Goal: Task Accomplishment & Management: Manage account settings

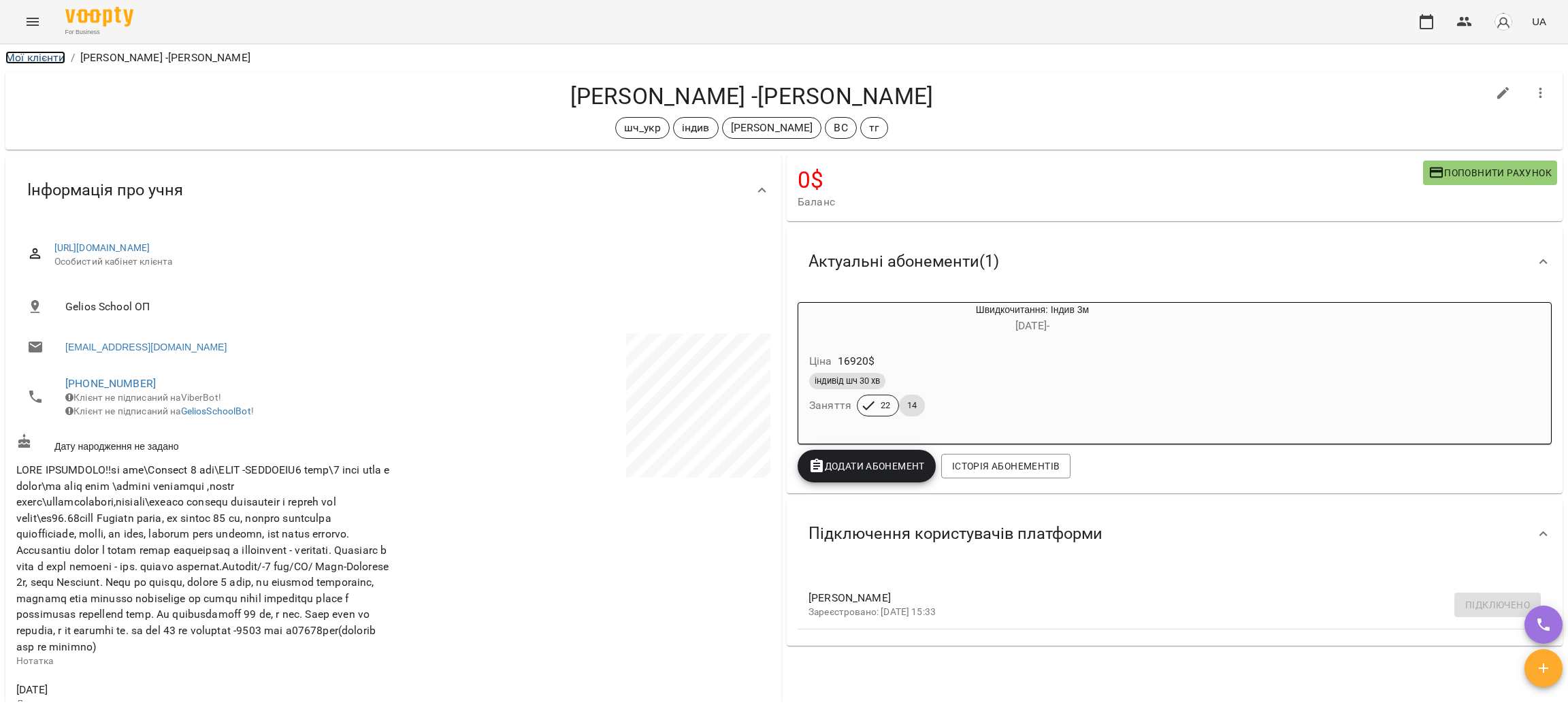
click at [30, 60] on link "Мої клієнти" at bounding box center [36, 56] width 60 height 13
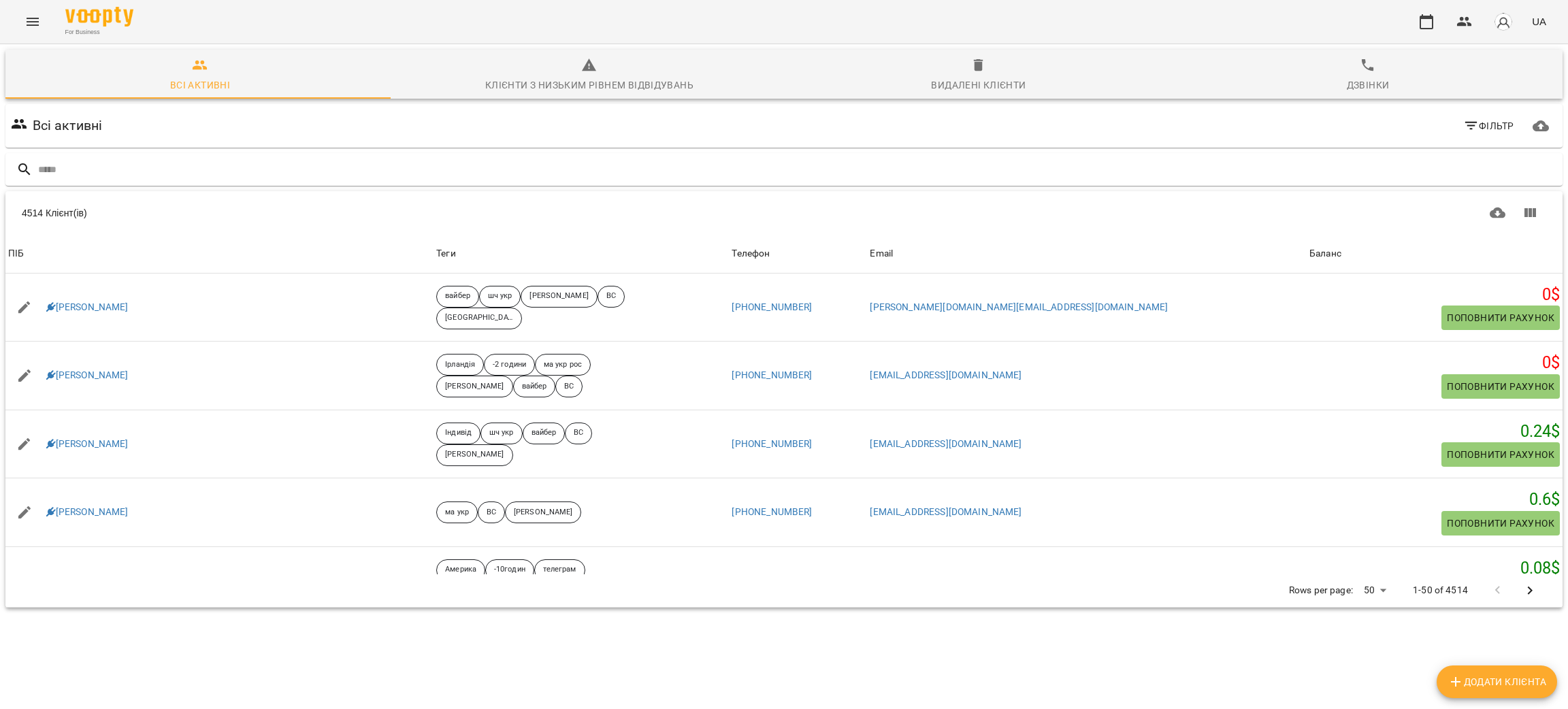
click at [32, 23] on icon "Menu" at bounding box center [32, 21] width 17 height 17
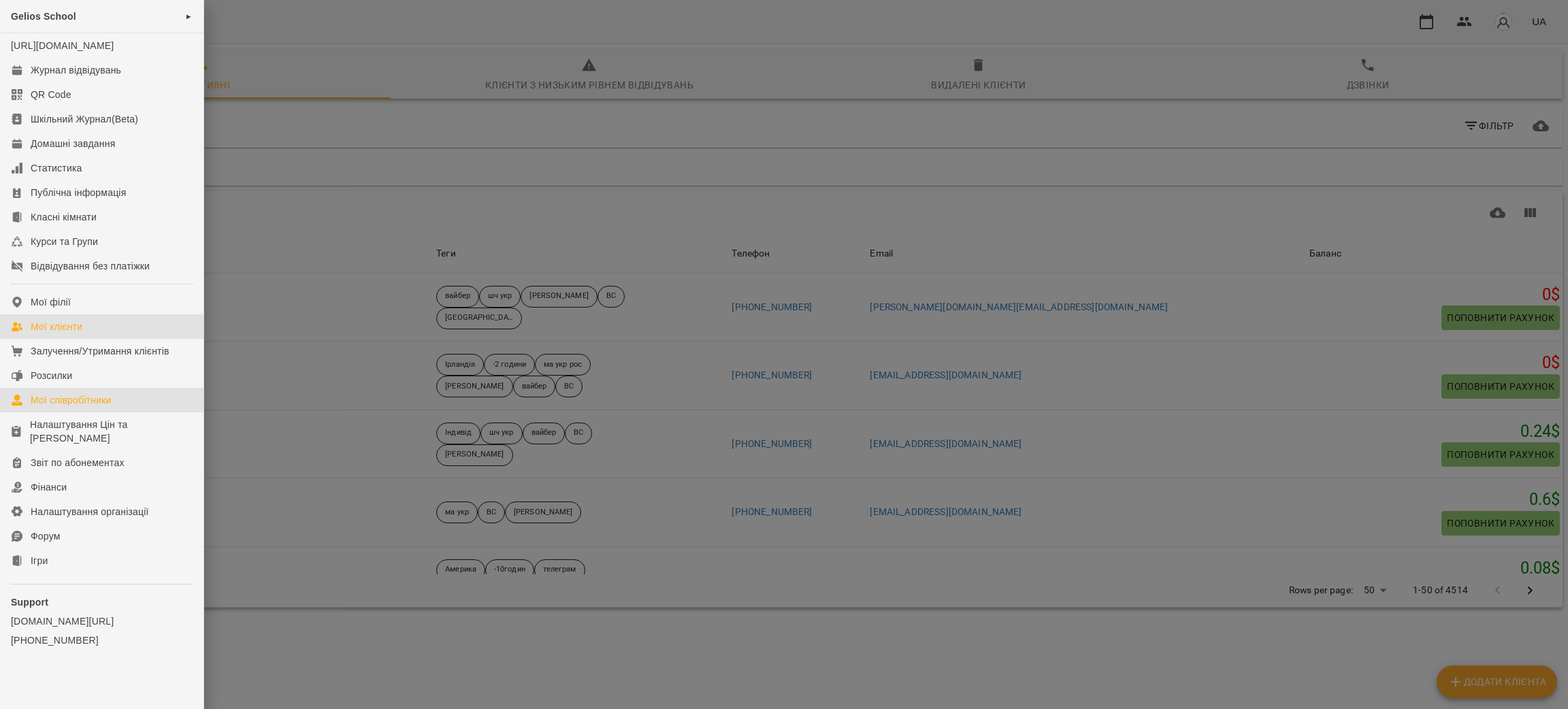
click at [71, 407] on div "Мої співробітники" at bounding box center [70, 400] width 81 height 14
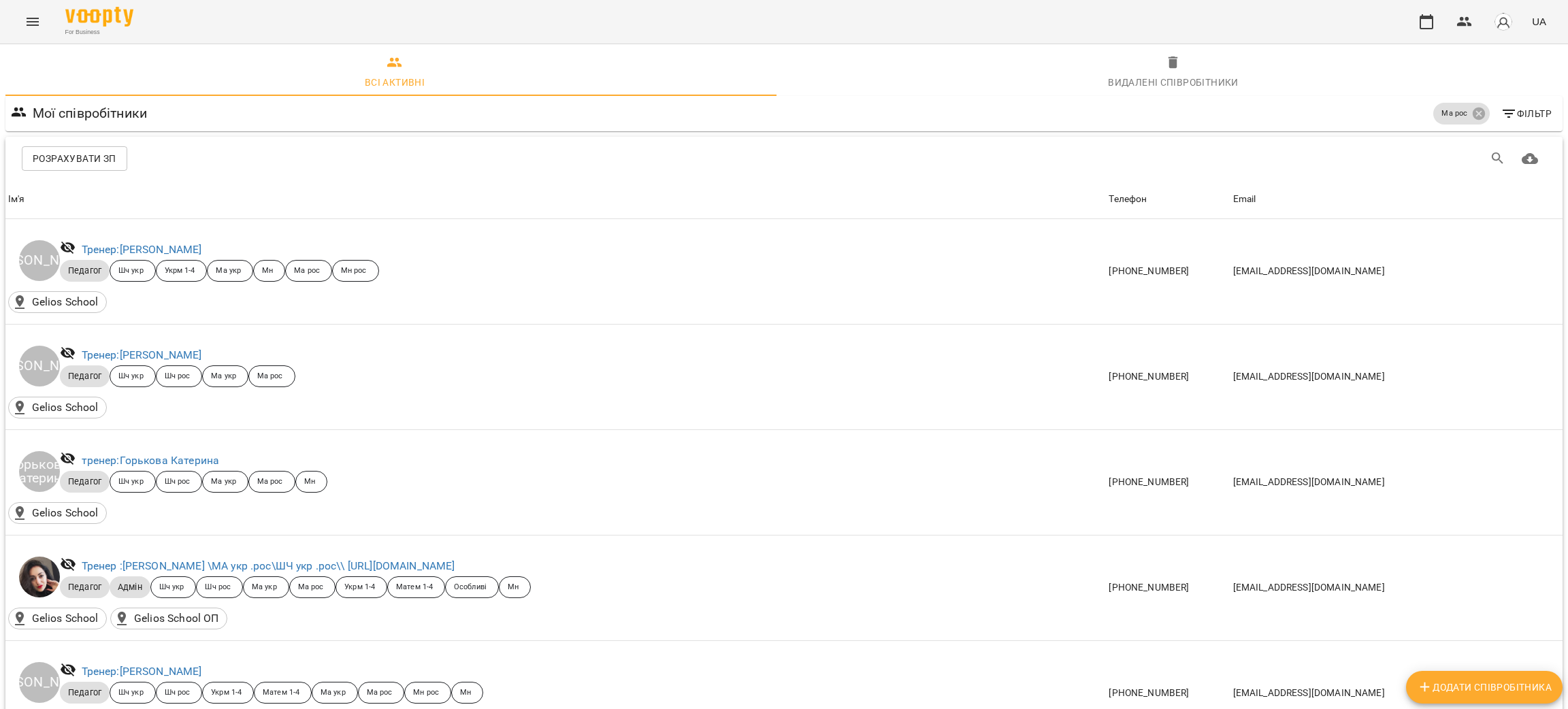
scroll to position [679, 0]
click at [1371, 616] on body "For Business UA Всі активні Видалені cпівробітники Мої співробітники Ма рос Філ…" at bounding box center [784, 684] width 1568 height 1368
click at [1374, 622] on li "100" at bounding box center [1367, 618] width 40 height 24
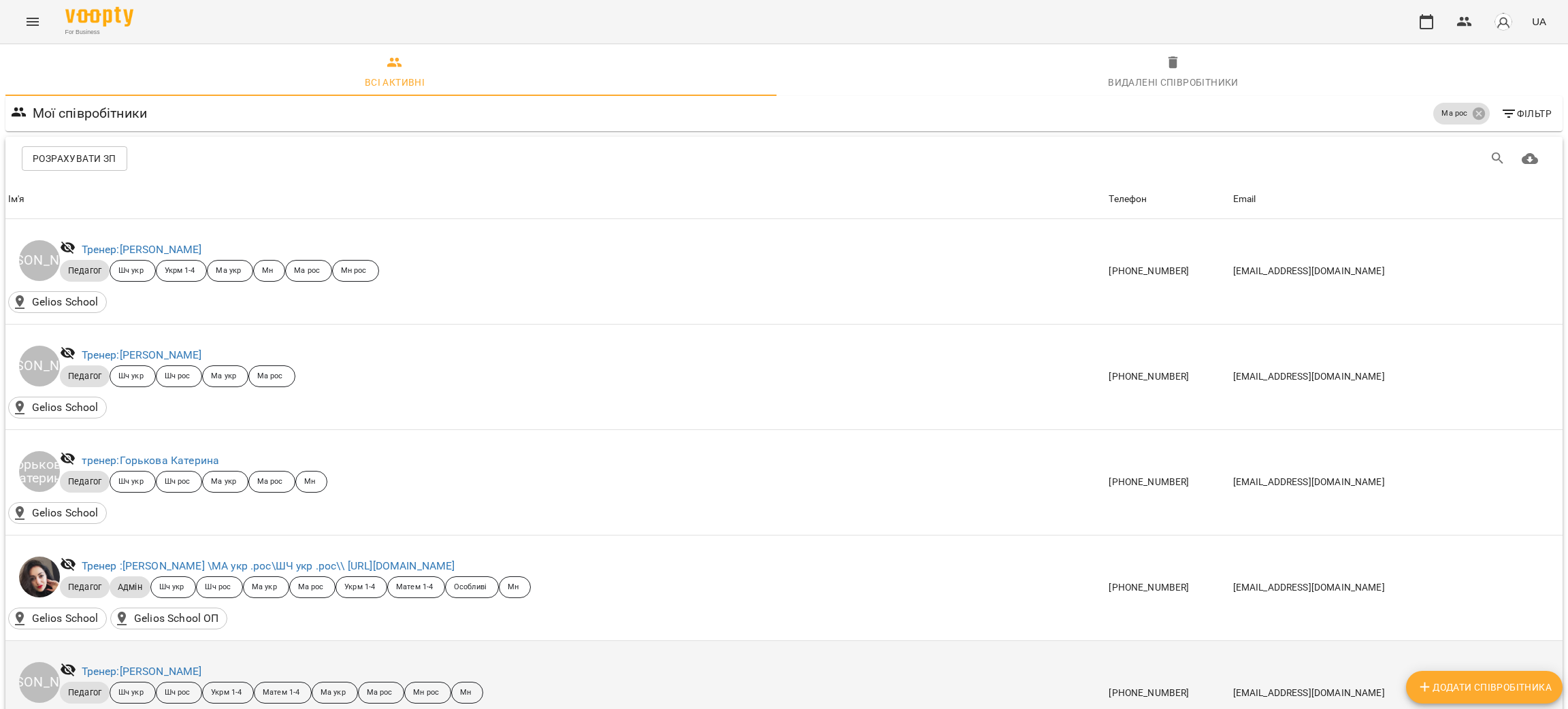
scroll to position [0, 0]
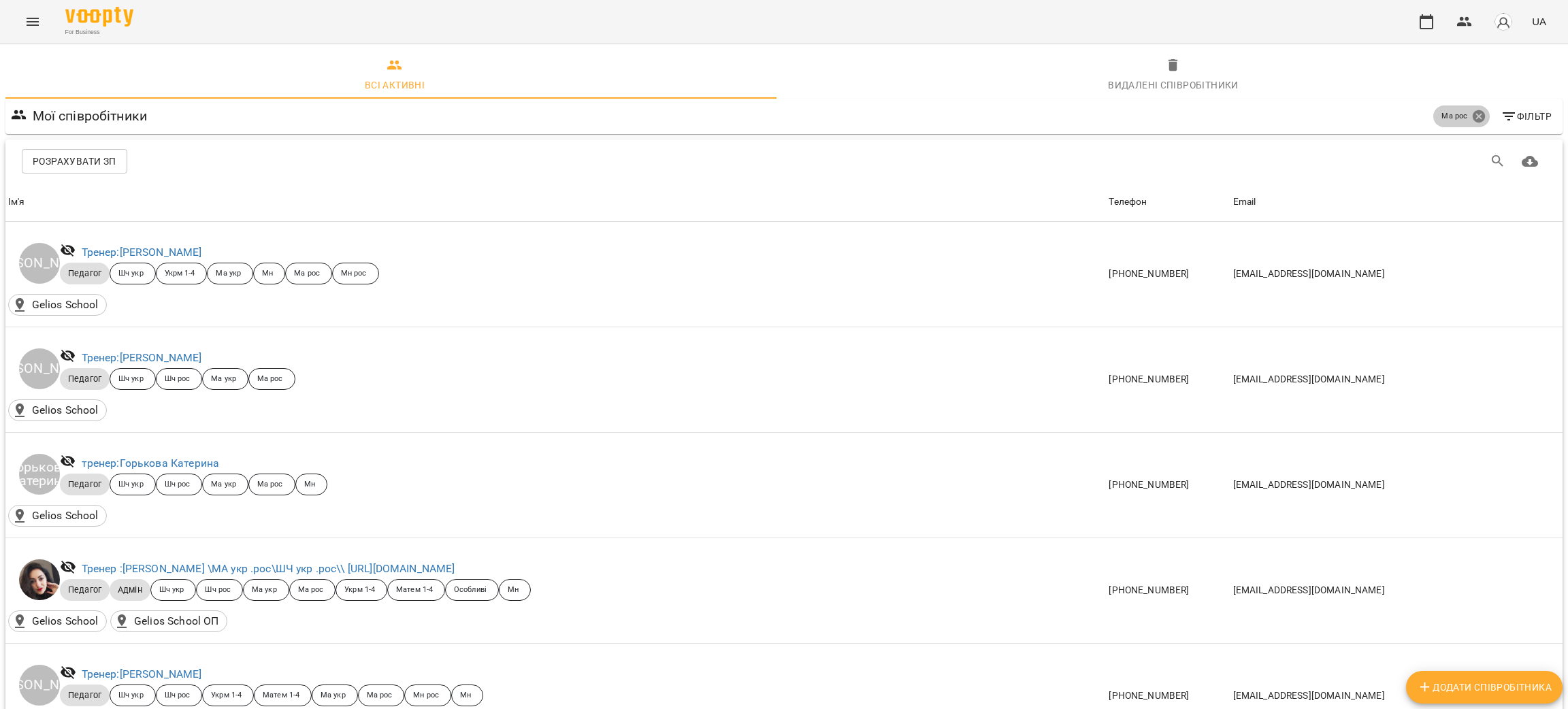
click at [1471, 117] on icon at bounding box center [1477, 116] width 15 height 15
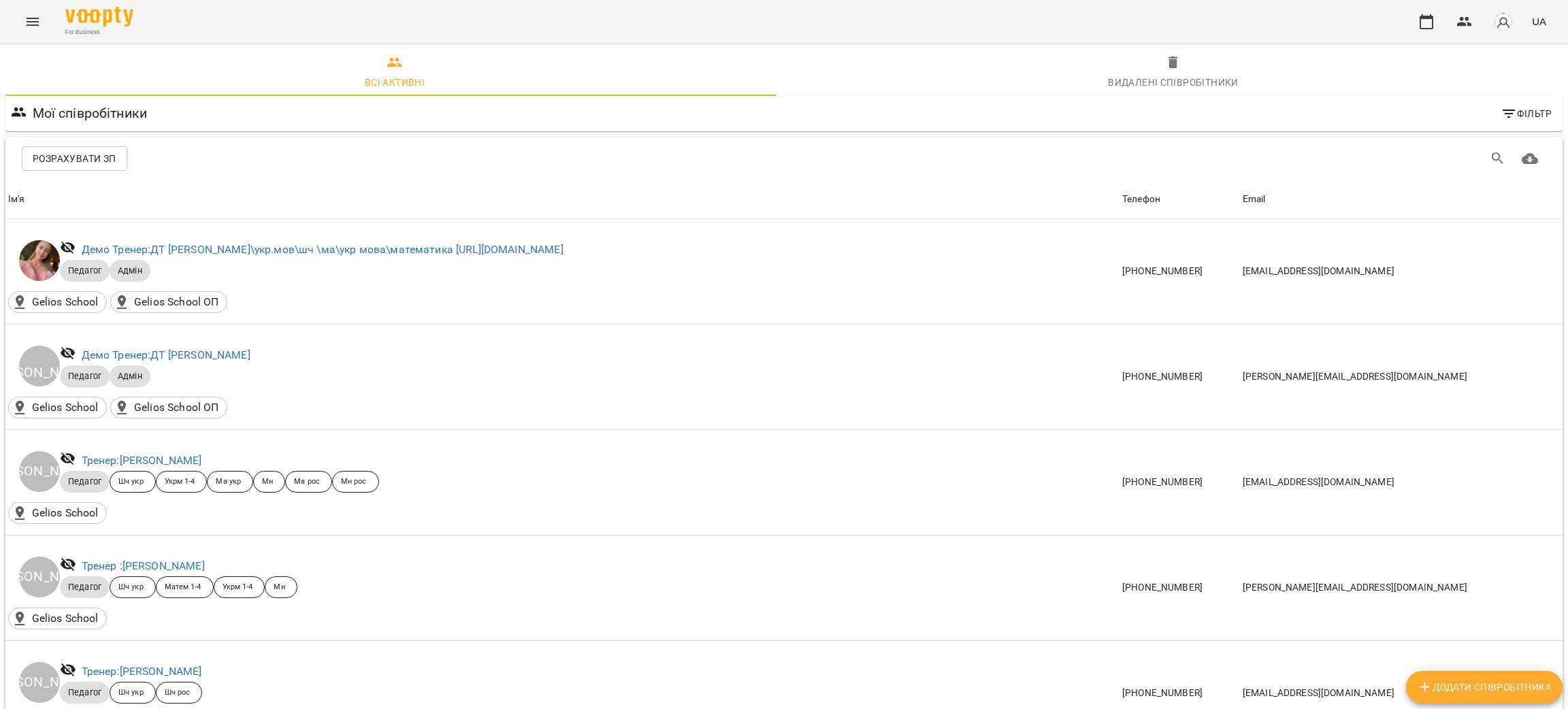
scroll to position [4543, 0]
drag, startPoint x: 223, startPoint y: 365, endPoint x: 83, endPoint y: 370, distance: 140.1
copy link "тренер : [PERSON_NAME]"
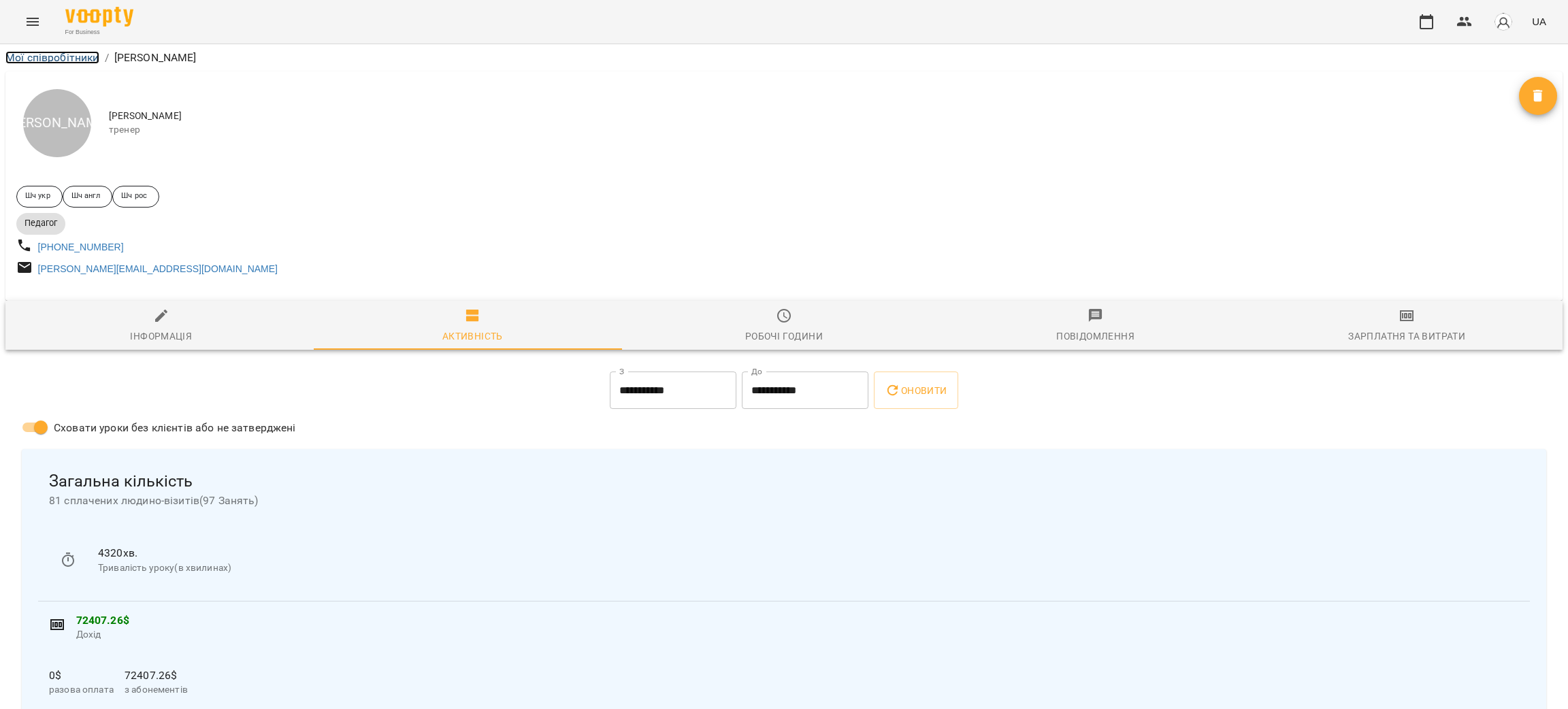
click at [34, 57] on link "Мої співробітники" at bounding box center [53, 56] width 93 height 13
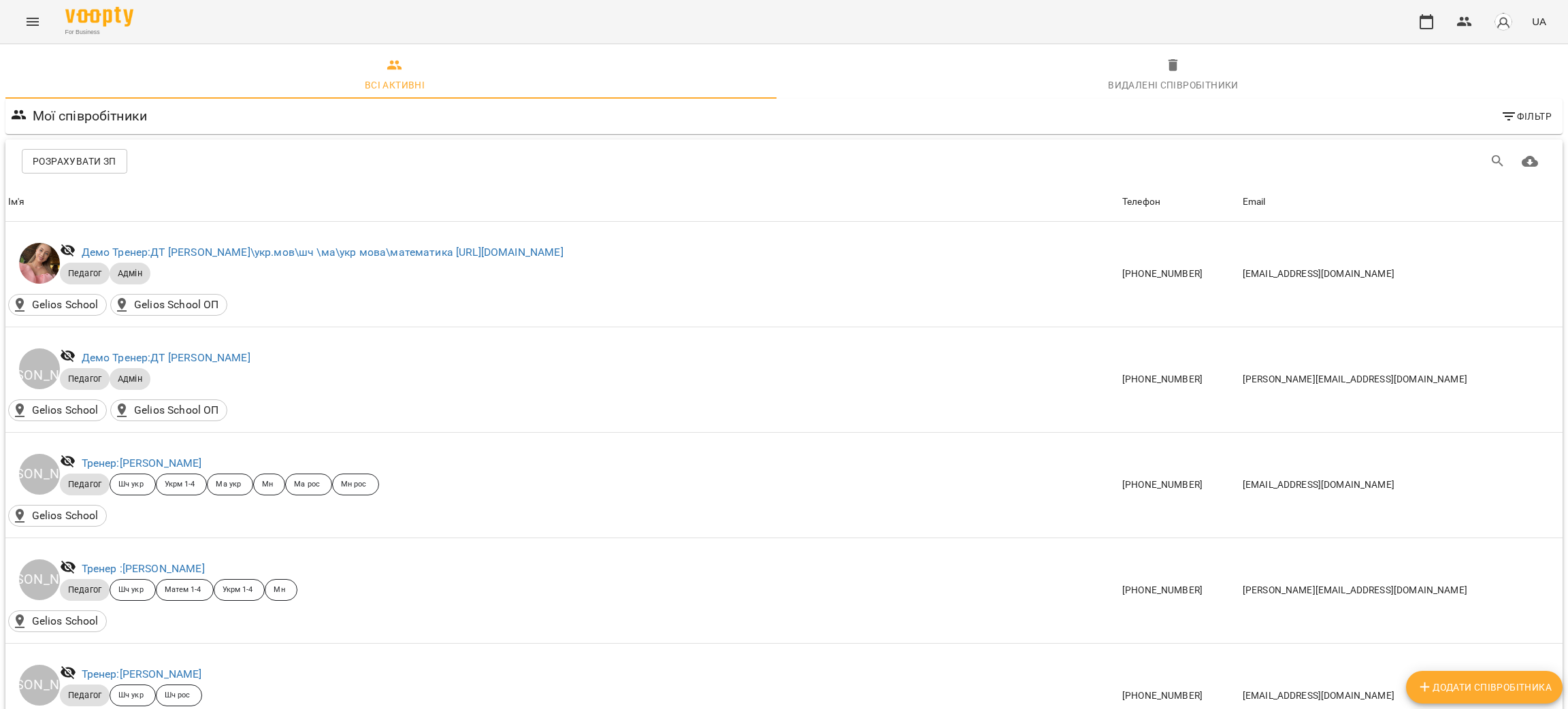
click at [35, 23] on icon "Menu" at bounding box center [32, 21] width 17 height 17
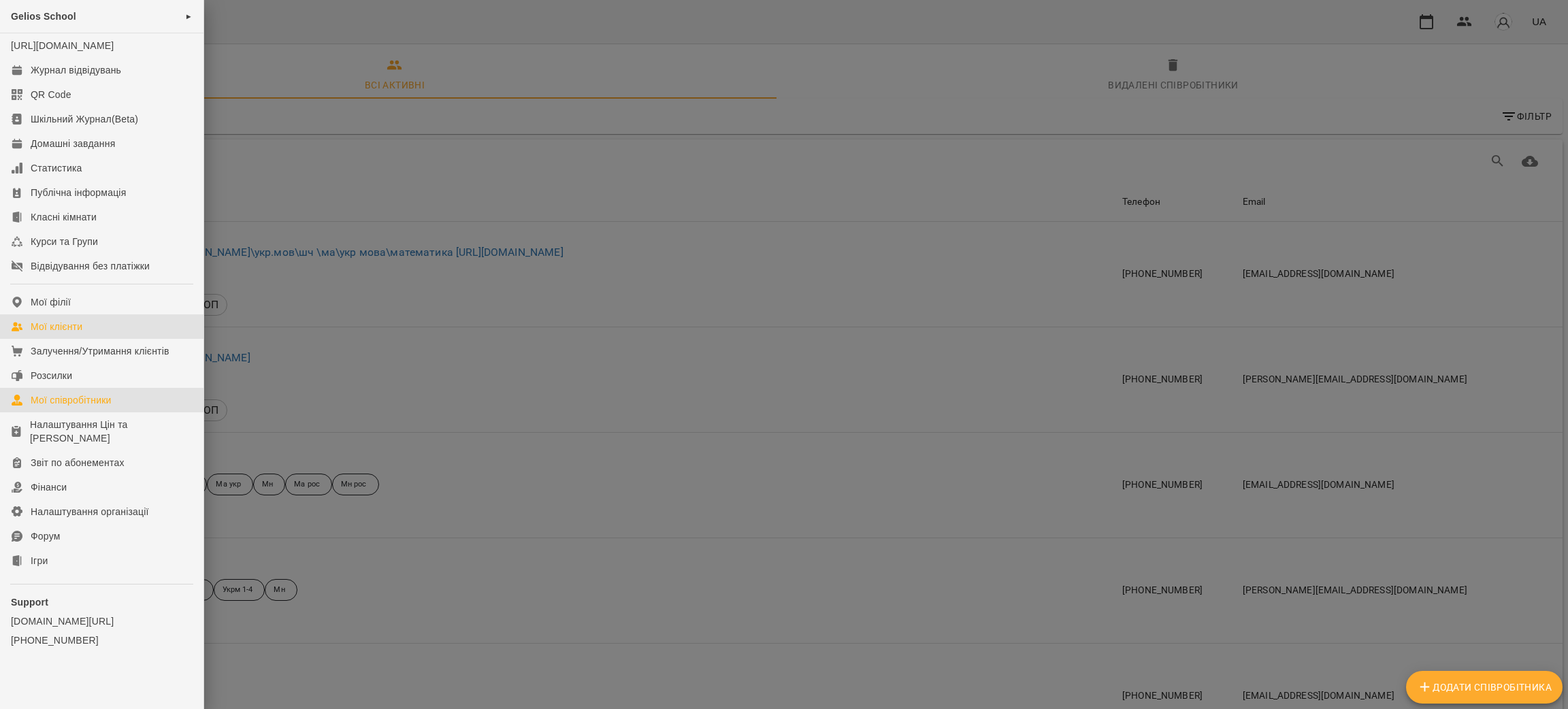
click at [56, 334] on div "Мої клієнти" at bounding box center [55, 327] width 52 height 14
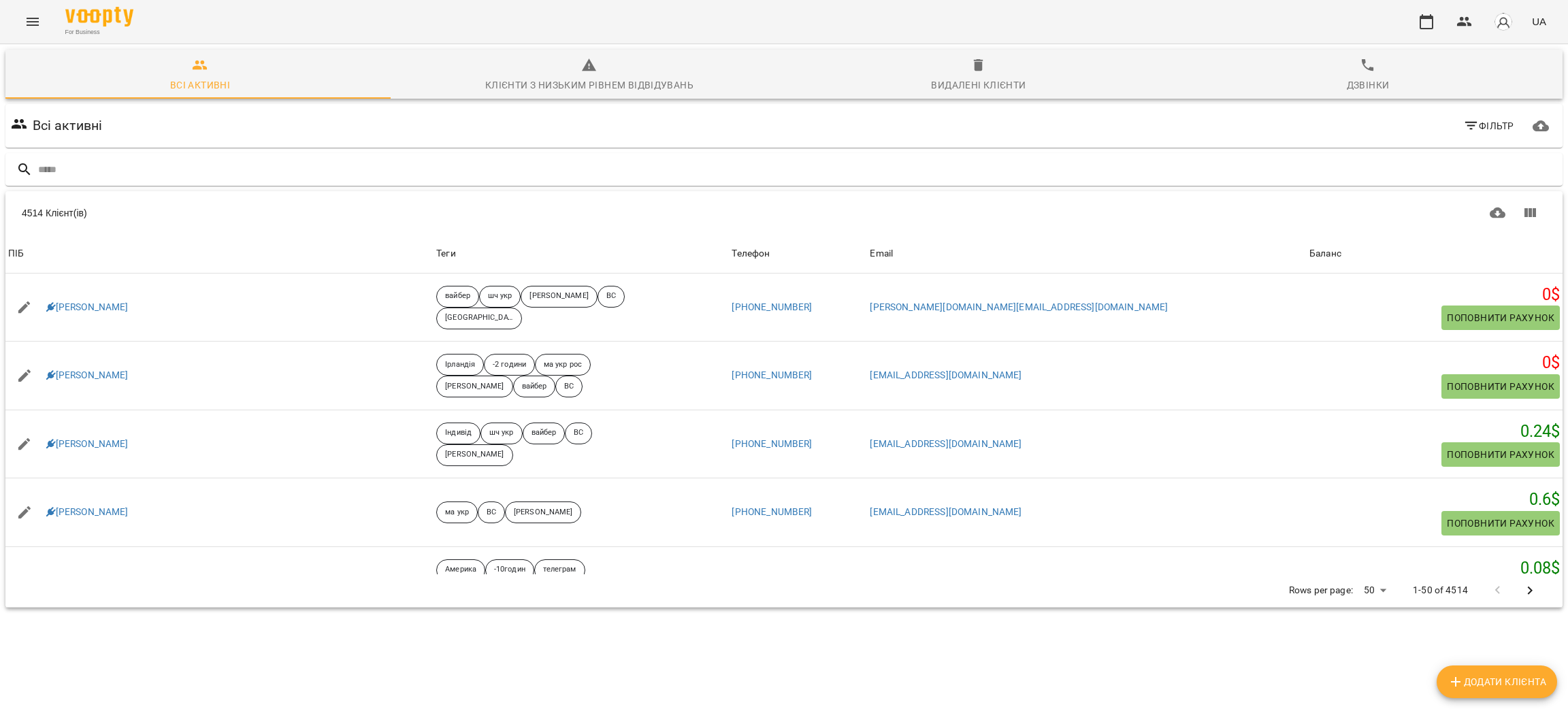
click at [35, 22] on icon "Menu" at bounding box center [32, 21] width 17 height 17
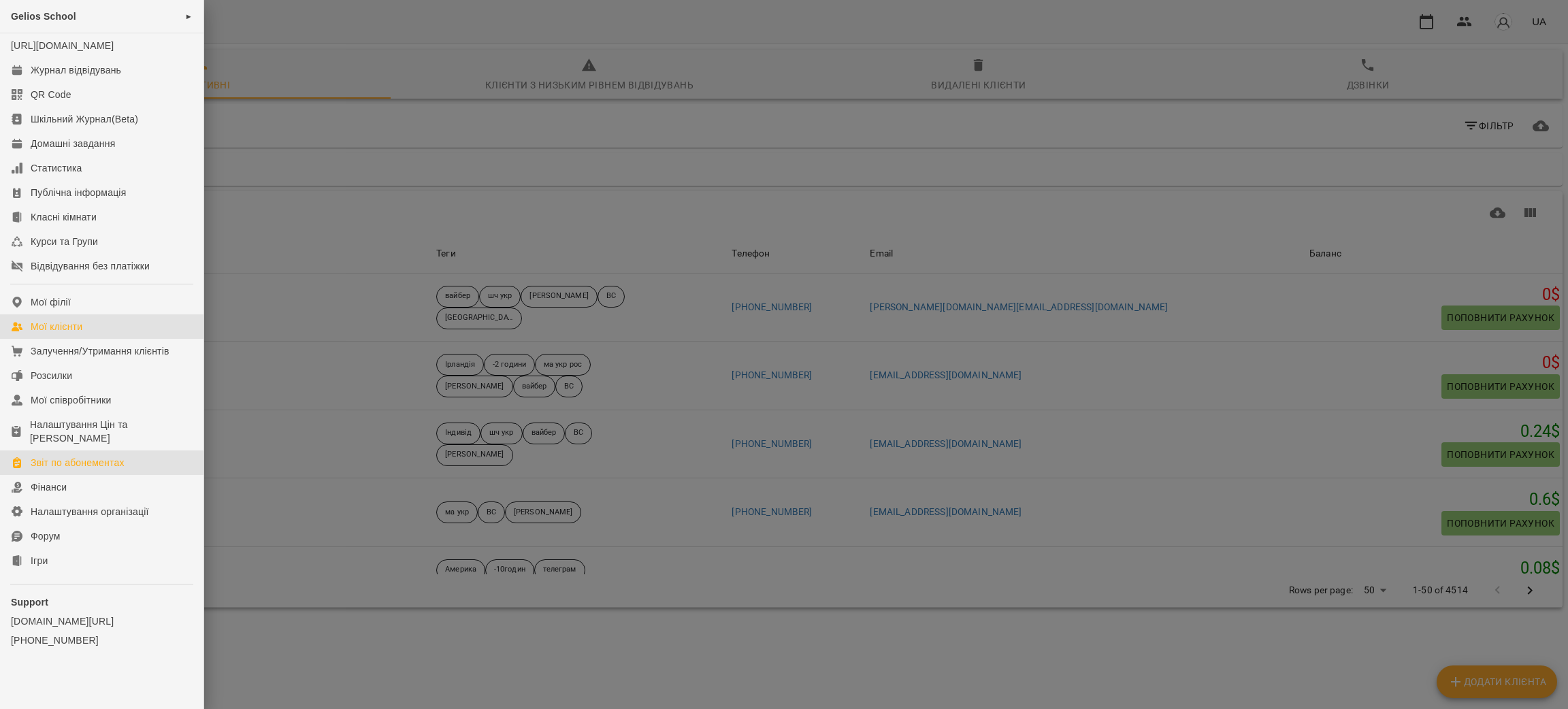
click at [87, 469] on div "Звіт по абонементах" at bounding box center [77, 463] width 93 height 14
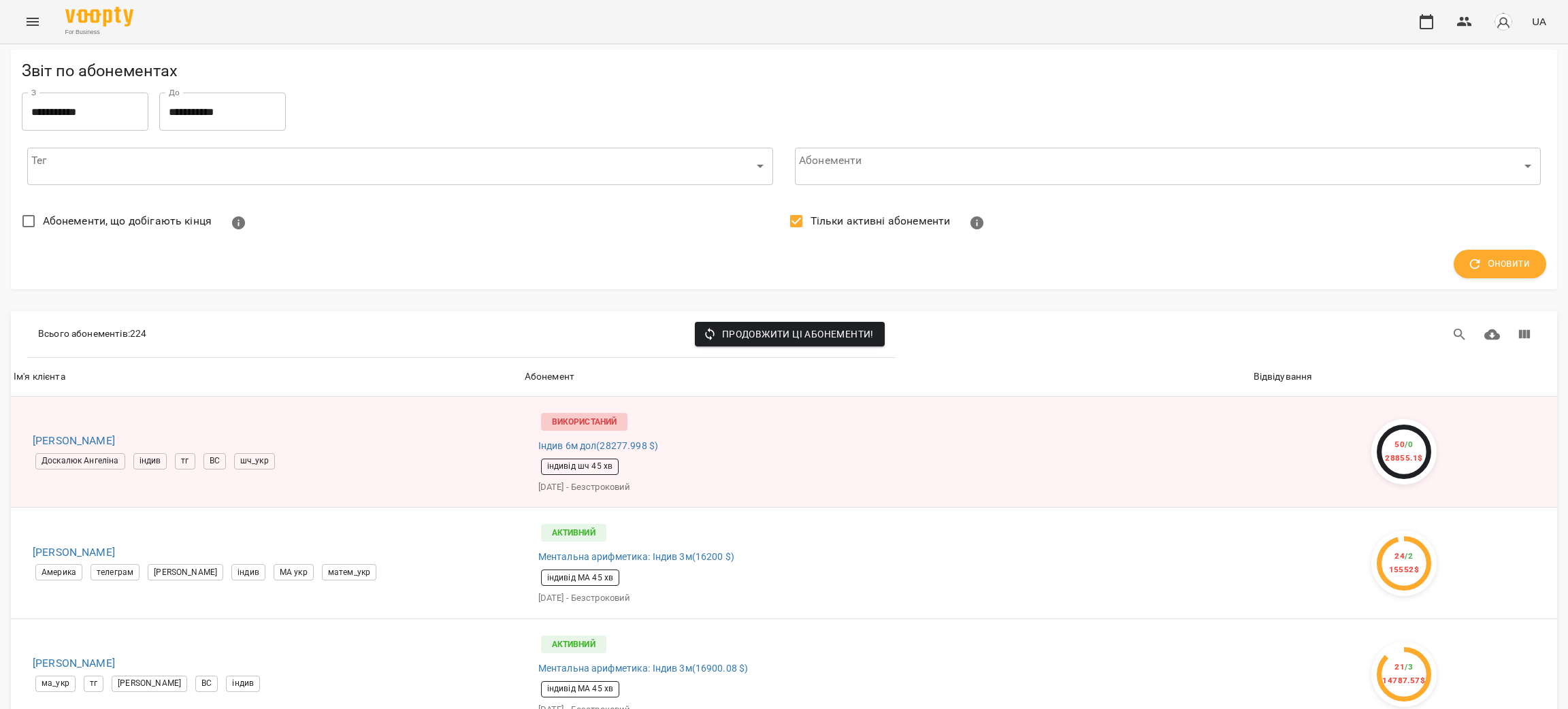
scroll to position [5328, 0]
click at [1366, 686] on li "100" at bounding box center [1366, 681] width 40 height 24
type input "***"
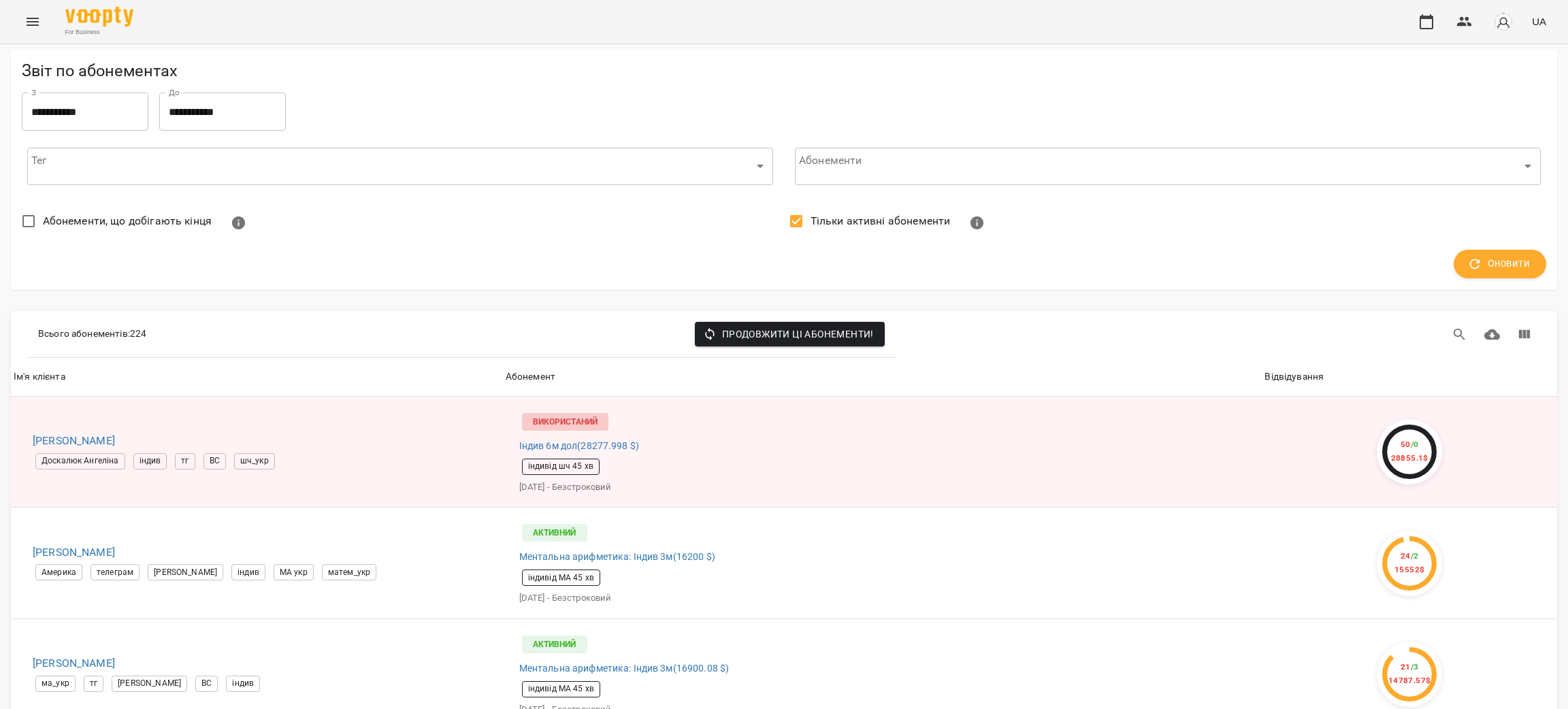
scroll to position [0, 0]
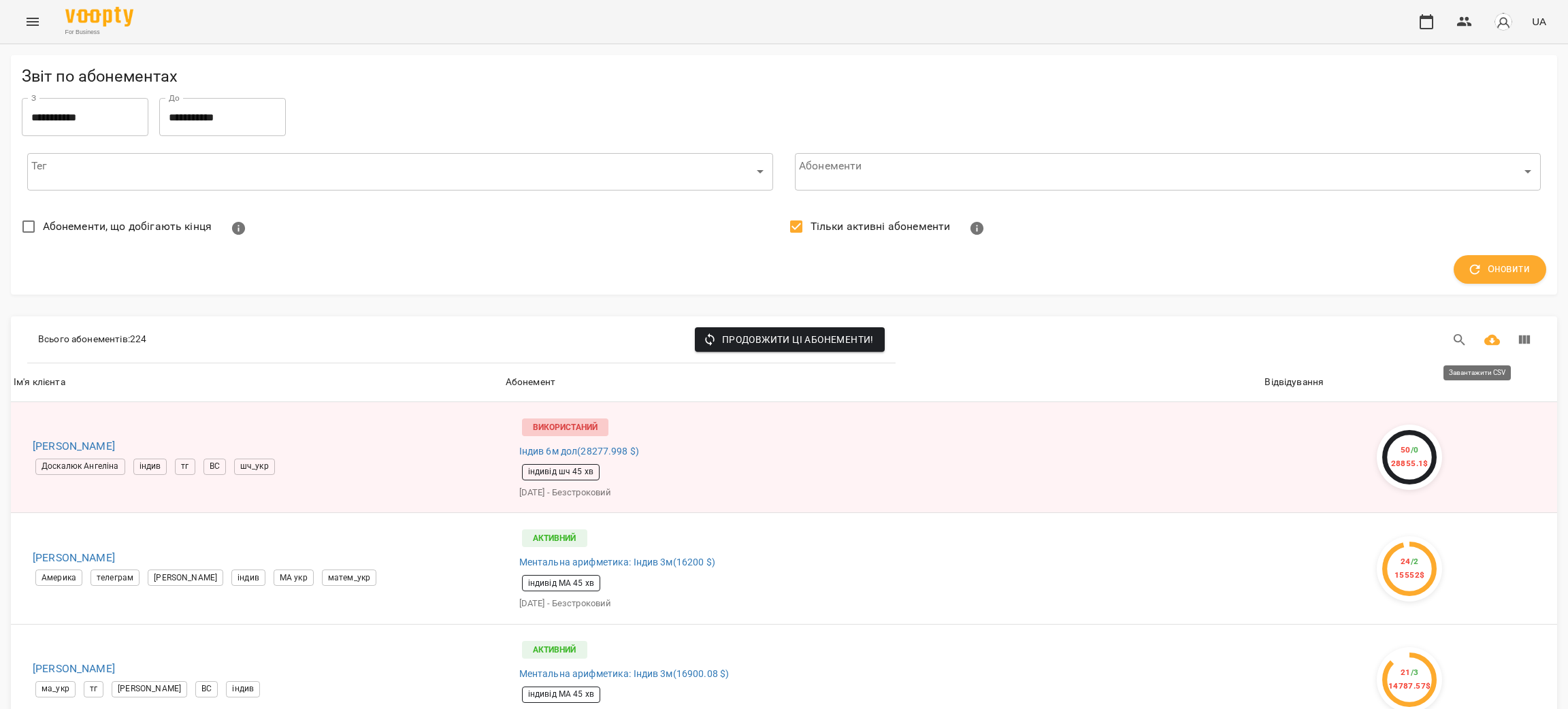
click at [1484, 343] on icon "Завантажити CSV" at bounding box center [1492, 340] width 17 height 11
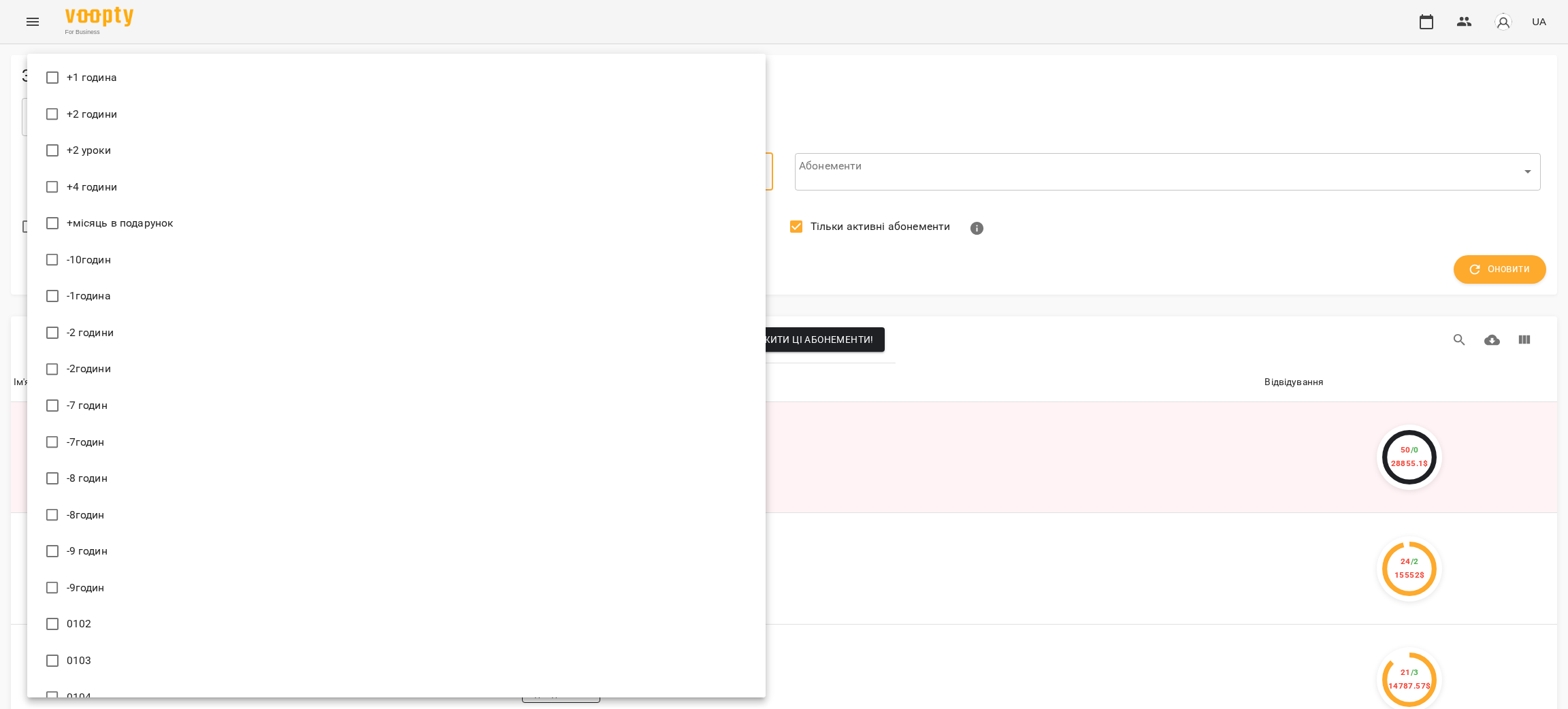
click at [872, 81] on div at bounding box center [784, 354] width 1568 height 709
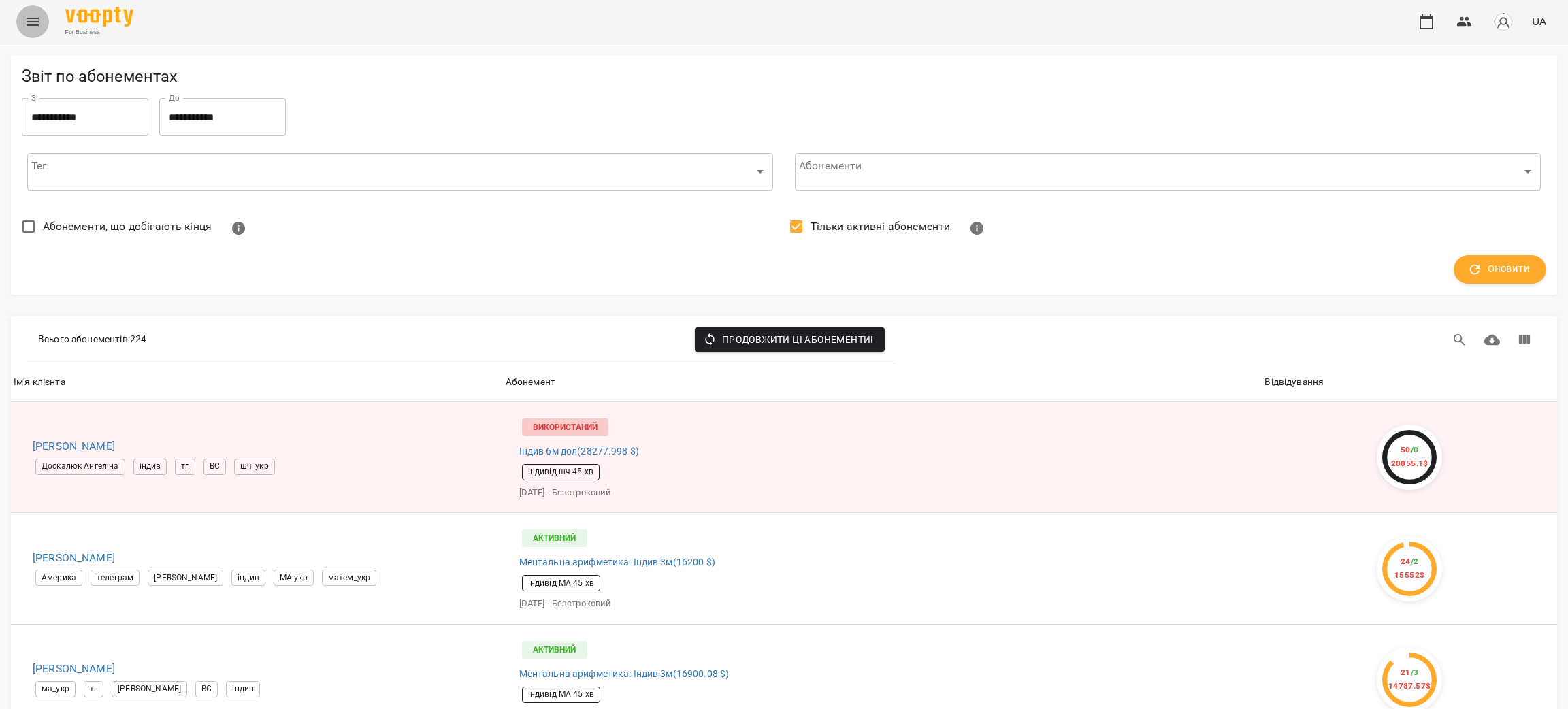
click at [29, 15] on icon "Menu" at bounding box center [32, 21] width 17 height 17
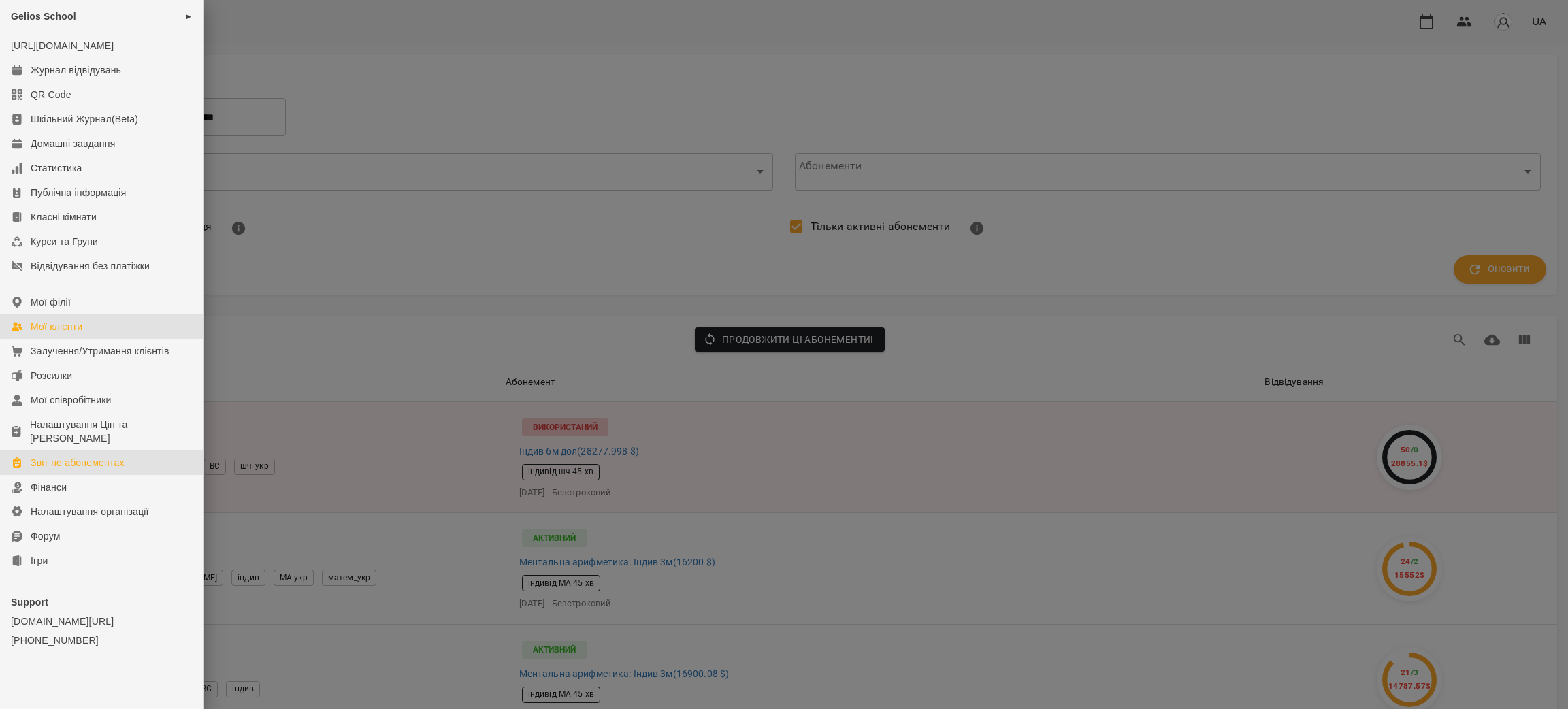
click at [55, 334] on div "Мої клієнти" at bounding box center [55, 327] width 52 height 14
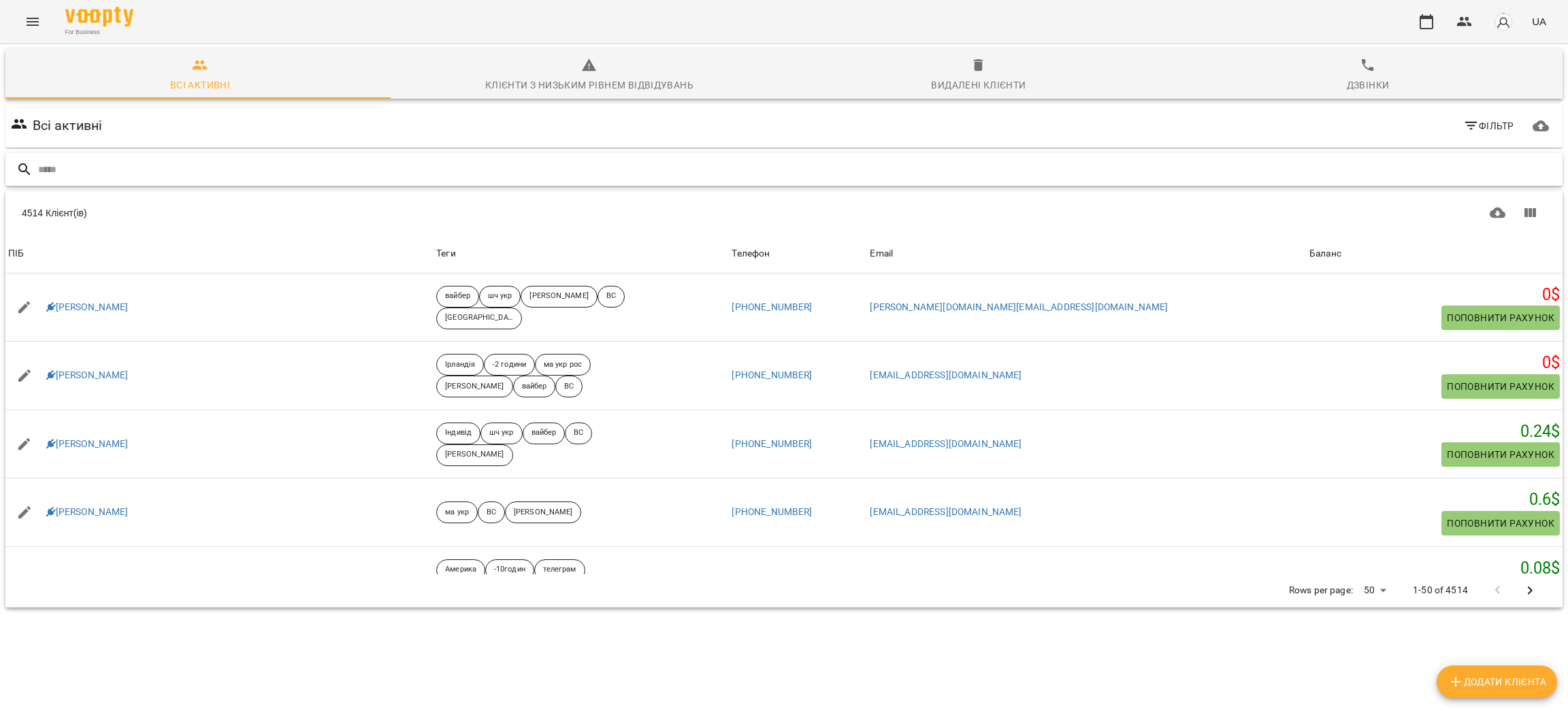
click at [418, 167] on input "text" at bounding box center [797, 169] width 1518 height 22
paste input "**********"
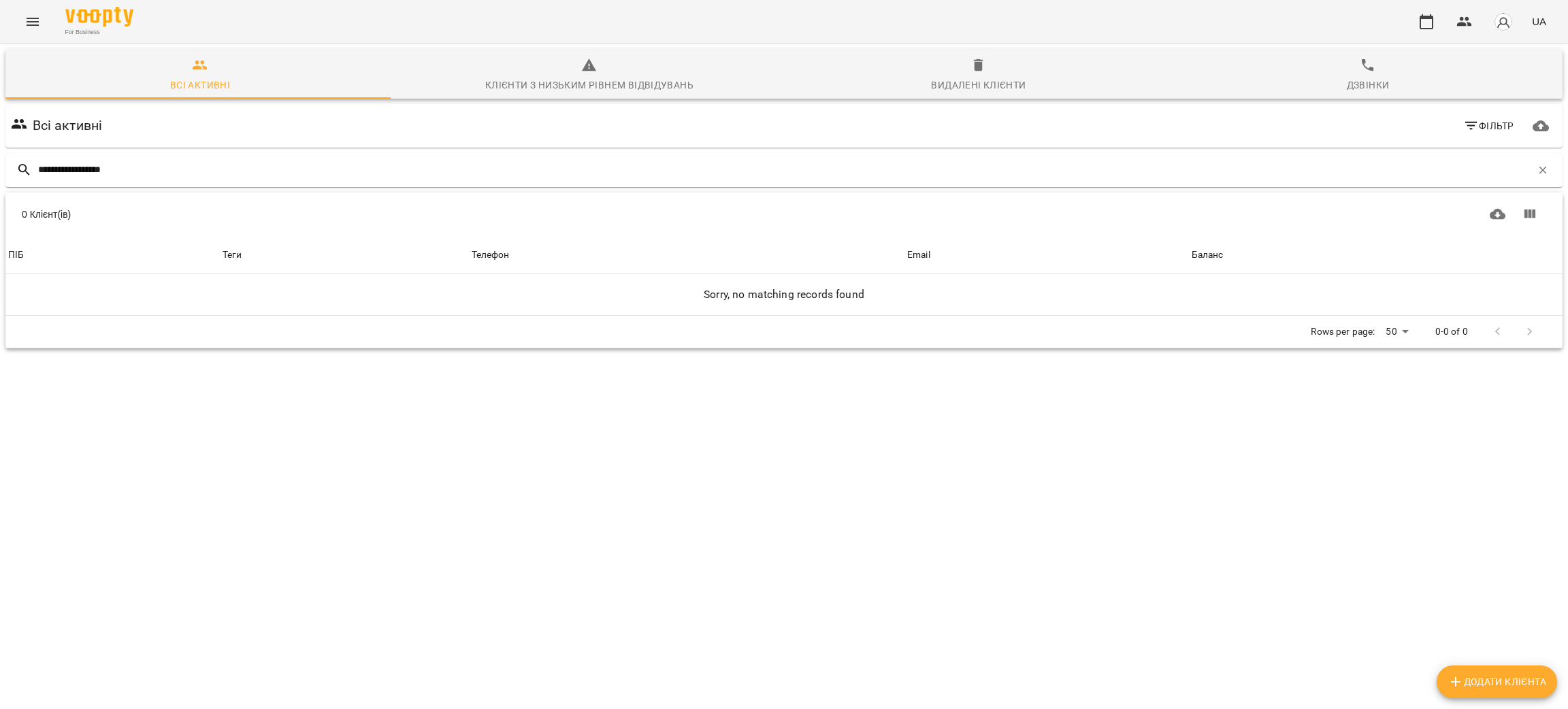
click at [995, 73] on span "Видалені клієнти" at bounding box center [978, 76] width 373 height 37
click at [211, 85] on div "Всі активні" at bounding box center [201, 85] width 60 height 17
drag, startPoint x: 148, startPoint y: 182, endPoint x: 142, endPoint y: 177, distance: 7.8
click at [142, 179] on div "**********" at bounding box center [784, 169] width 1556 height 34
drag, startPoint x: 144, startPoint y: 171, endPoint x: 91, endPoint y: 173, distance: 53.0
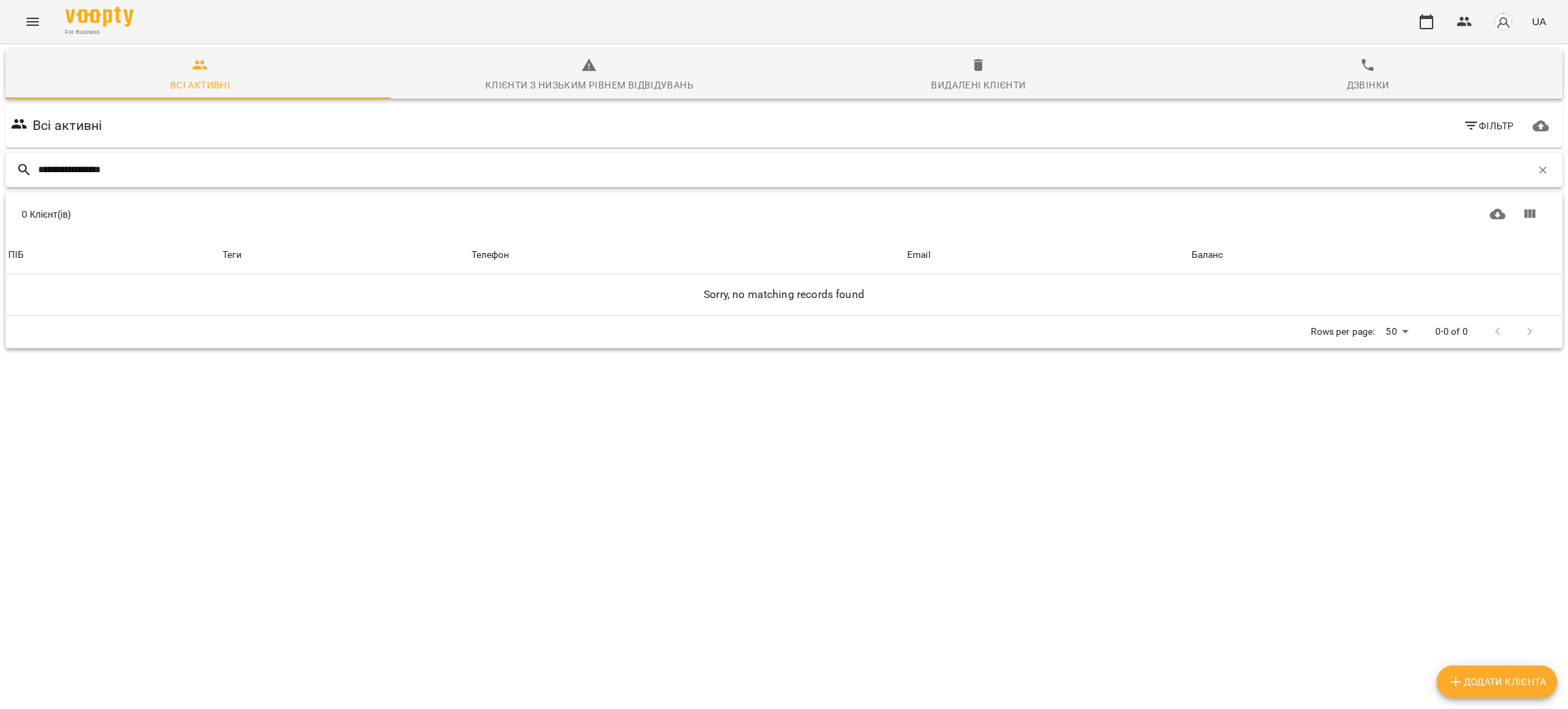
click at [91, 173] on input "**********" at bounding box center [784, 169] width 1493 height 22
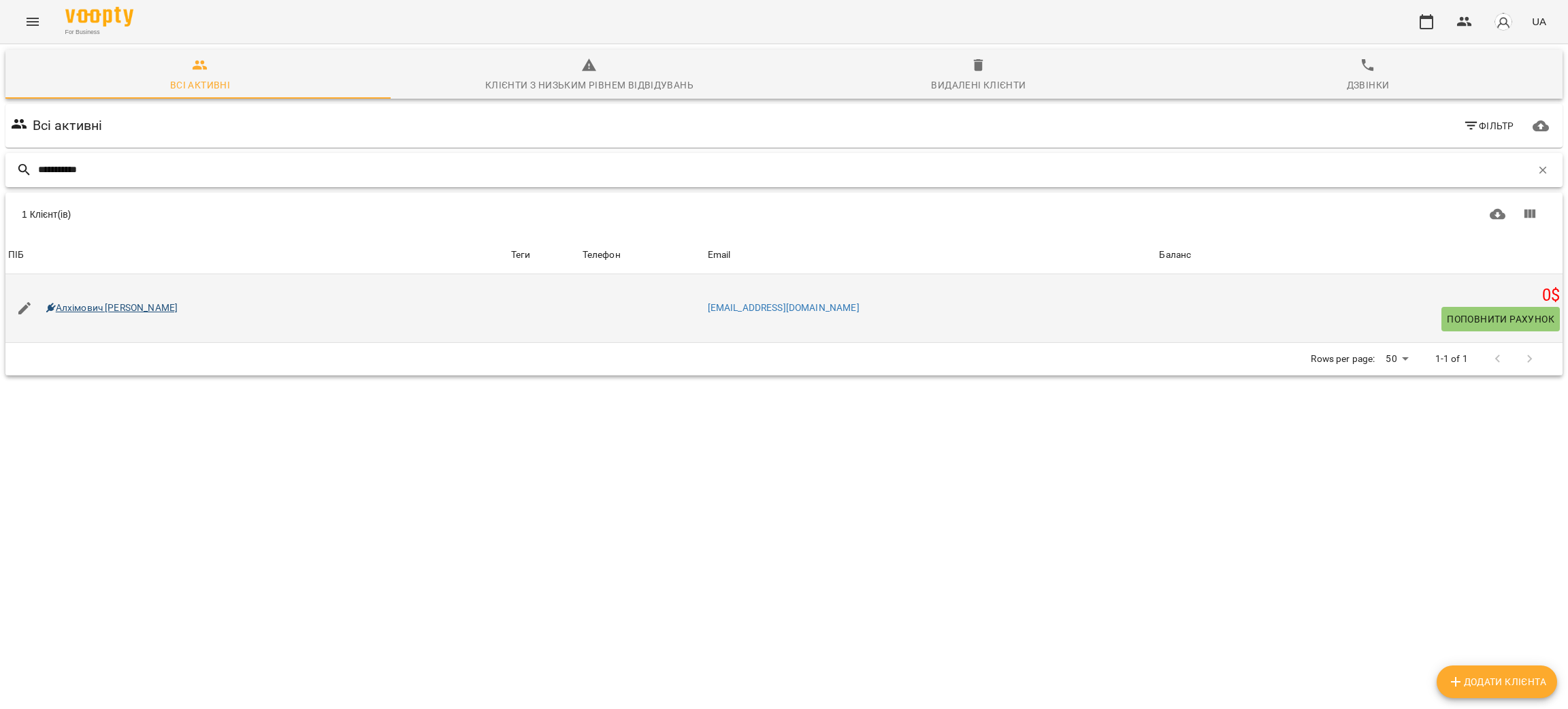
type input "**********"
click at [107, 308] on link "Алхімович [PERSON_NAME]" at bounding box center [113, 309] width 132 height 14
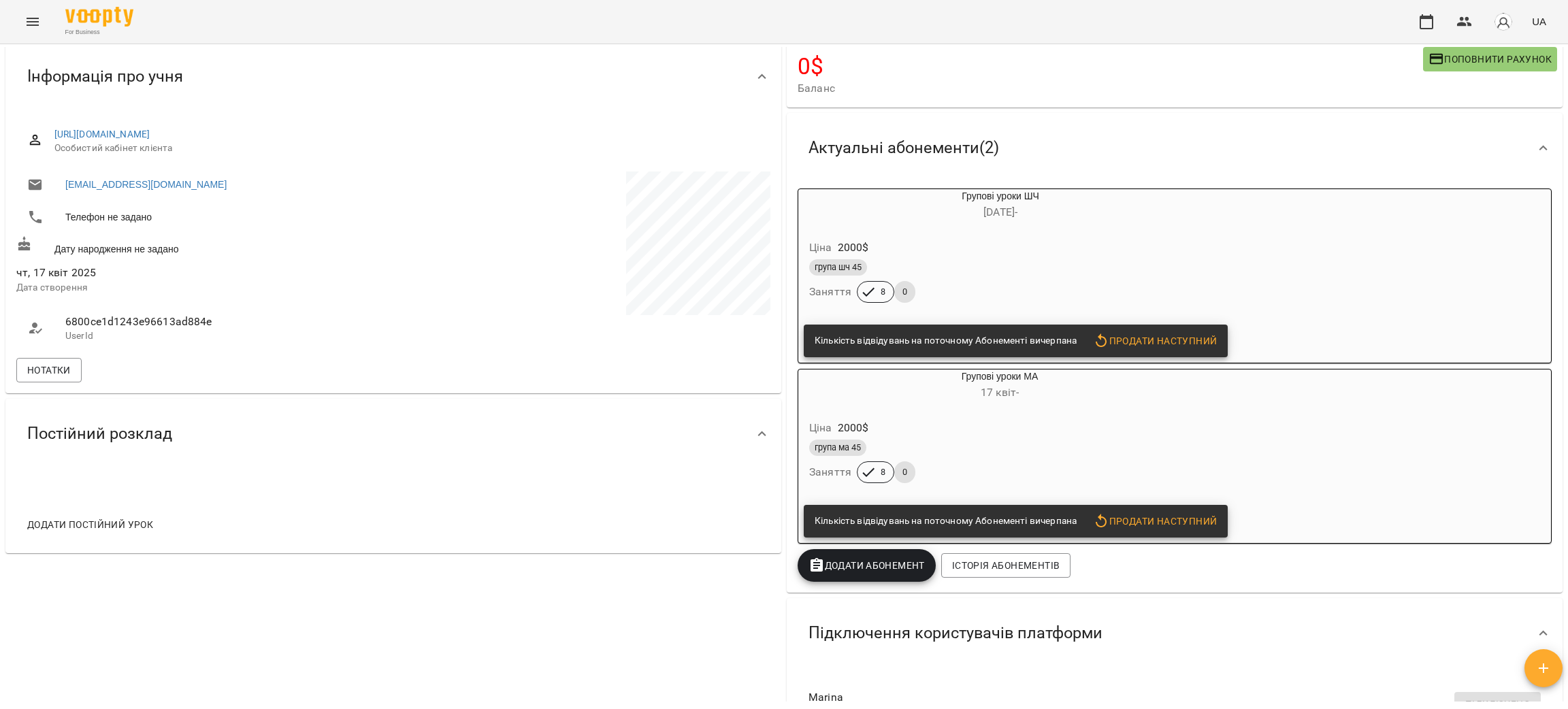
scroll to position [35, 0]
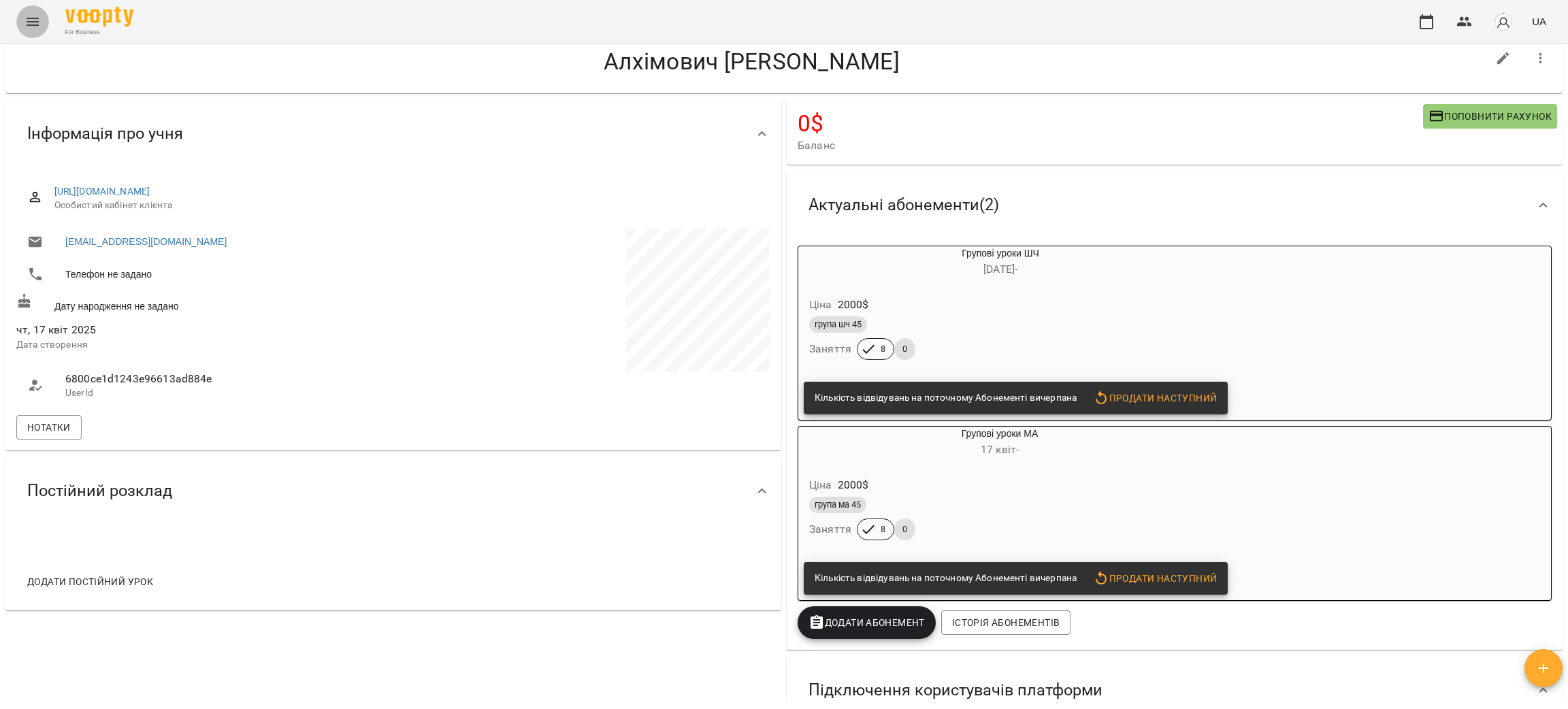
click at [24, 22] on icon "Menu" at bounding box center [32, 21] width 17 height 17
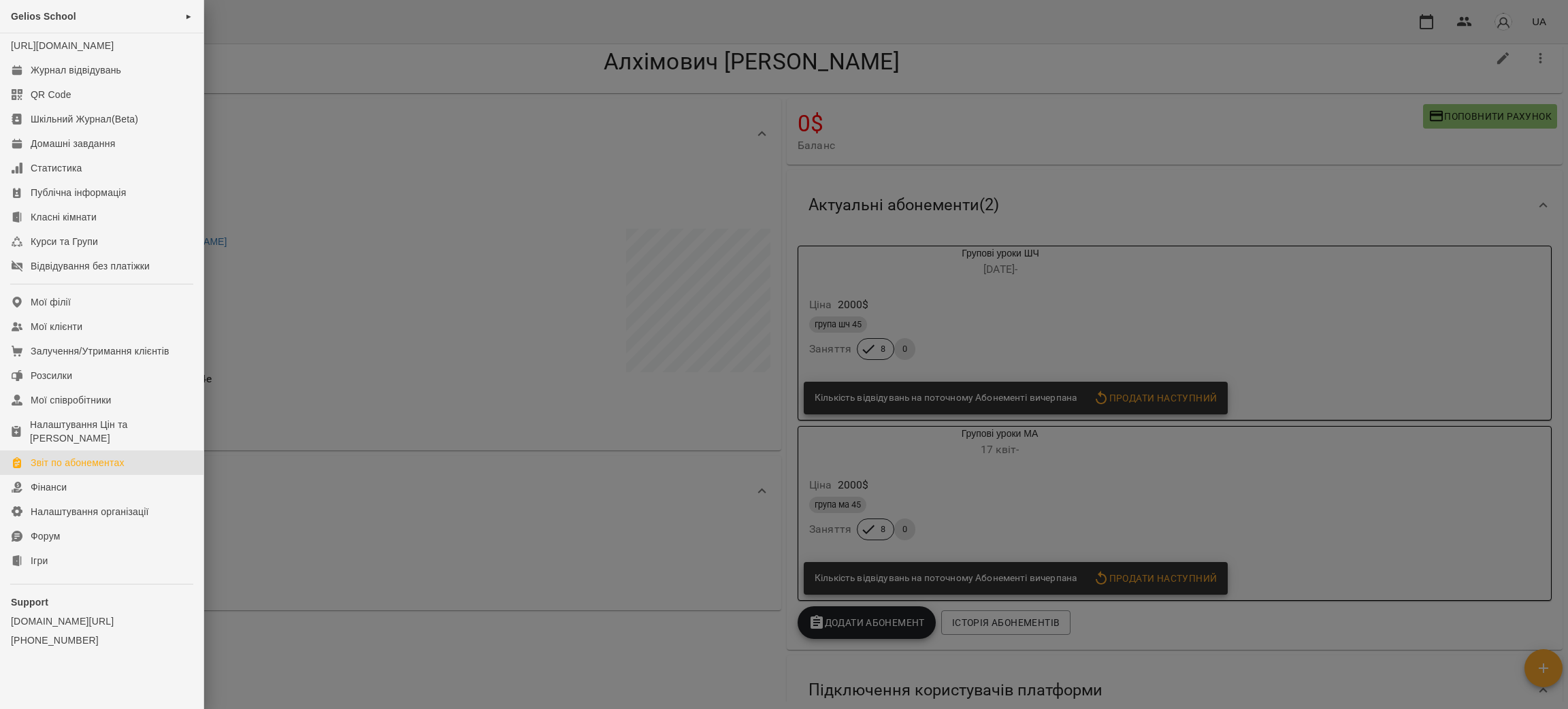
click at [74, 469] on div "Звіт по абонементах" at bounding box center [77, 463] width 93 height 14
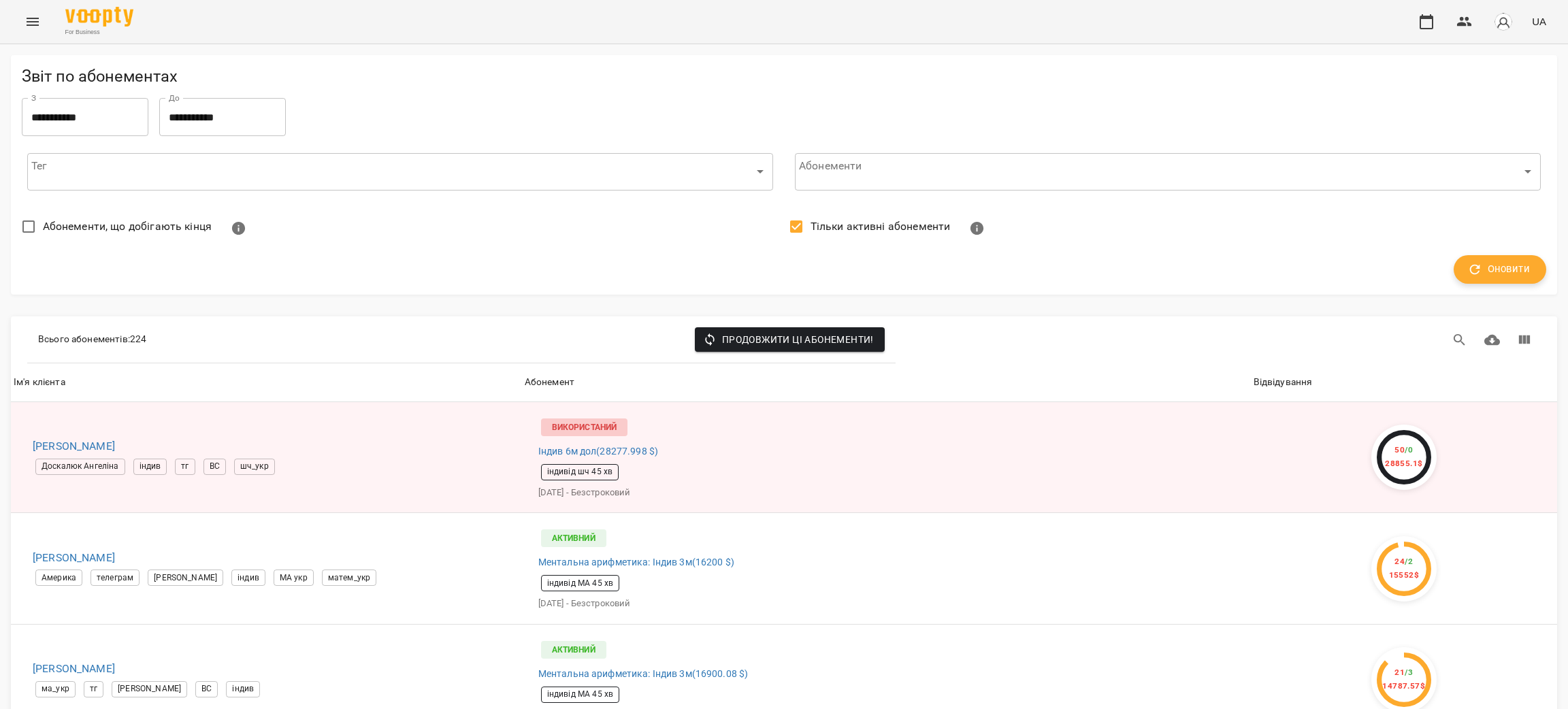
click at [1496, 272] on span "Оновити" at bounding box center [1500, 270] width 60 height 18
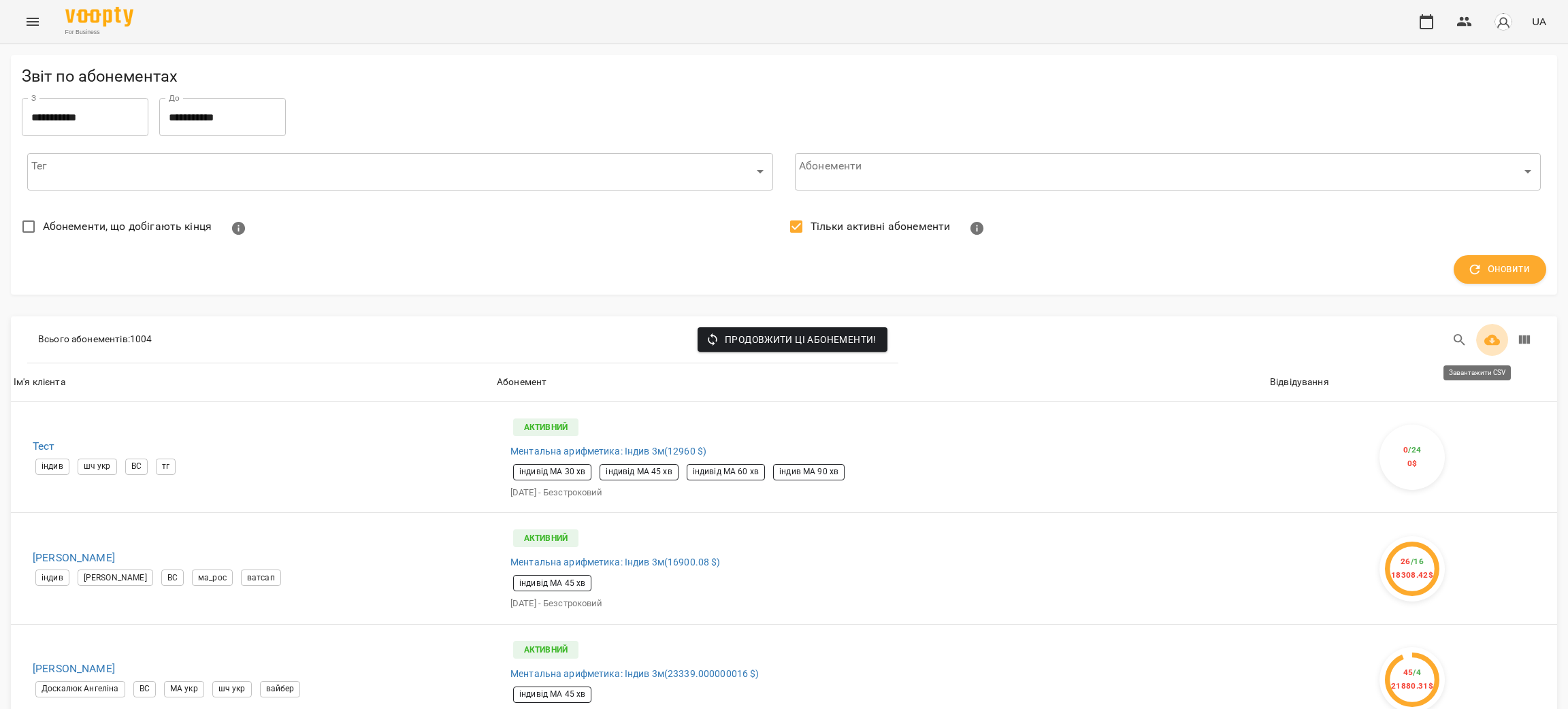
click at [1484, 341] on icon "Завантажити CSV" at bounding box center [1492, 340] width 17 height 17
